Goal: Find contact information: Find contact information

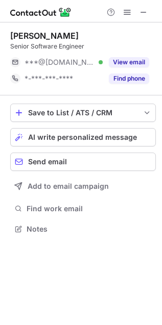
scroll to position [222, 162]
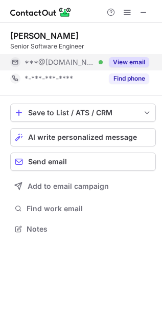
click at [128, 64] on button "View email" at bounding box center [129, 62] width 40 height 10
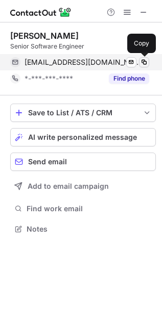
click at [146, 62] on span at bounding box center [144, 62] width 8 height 8
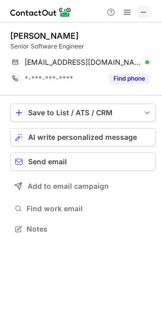
click at [144, 10] on span at bounding box center [143, 12] width 8 height 8
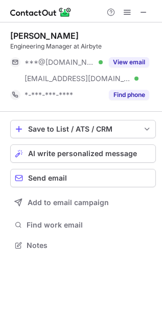
scroll to position [238, 162]
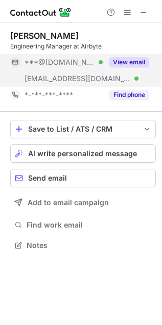
click at [143, 64] on button "View email" at bounding box center [129, 62] width 40 height 10
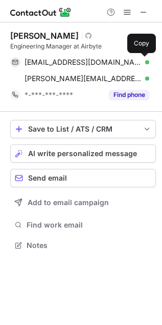
click at [143, 64] on span at bounding box center [144, 62] width 8 height 8
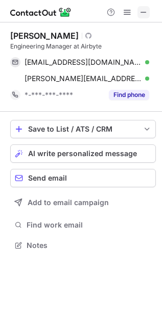
click at [141, 11] on span at bounding box center [143, 12] width 8 height 8
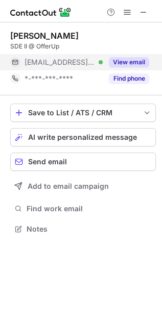
scroll to position [222, 162]
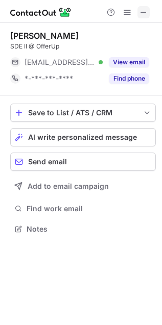
click at [142, 10] on span at bounding box center [143, 12] width 8 height 8
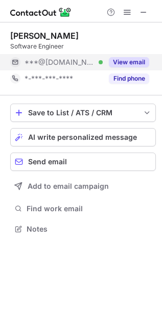
click at [139, 62] on button "View email" at bounding box center [129, 62] width 40 height 10
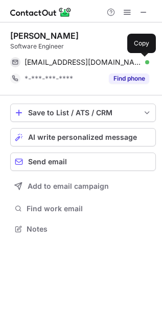
click at [140, 62] on span at bounding box center [144, 62] width 8 height 8
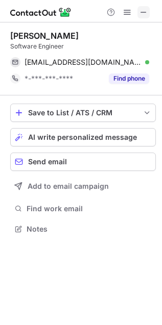
click at [144, 9] on span at bounding box center [143, 12] width 8 height 8
